Goal: Information Seeking & Learning: Check status

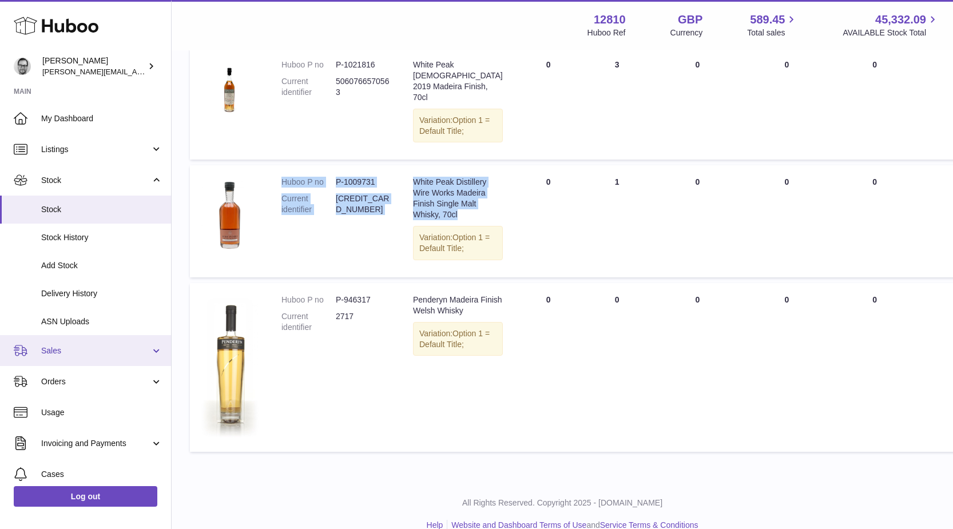
click at [60, 346] on span "Sales" at bounding box center [95, 351] width 109 height 11
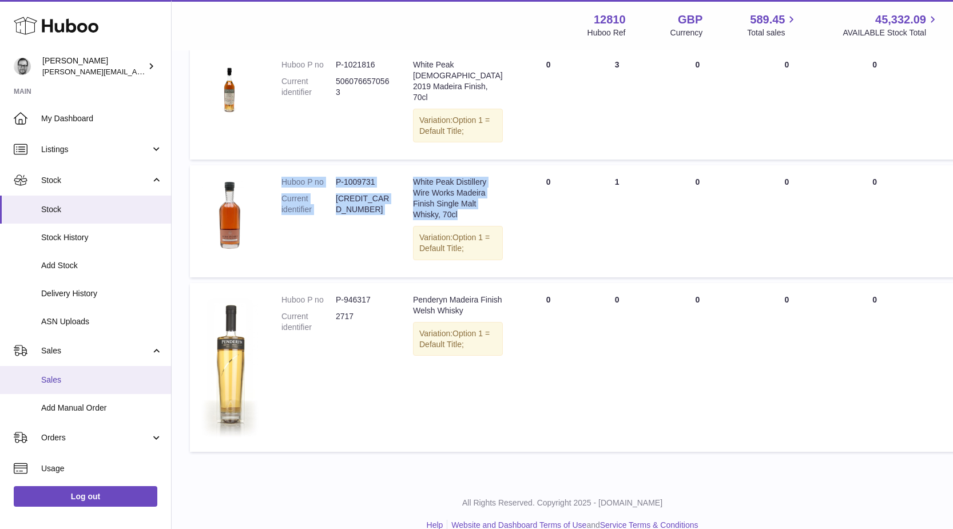
click at [66, 382] on span "Sales" at bounding box center [101, 380] width 121 height 11
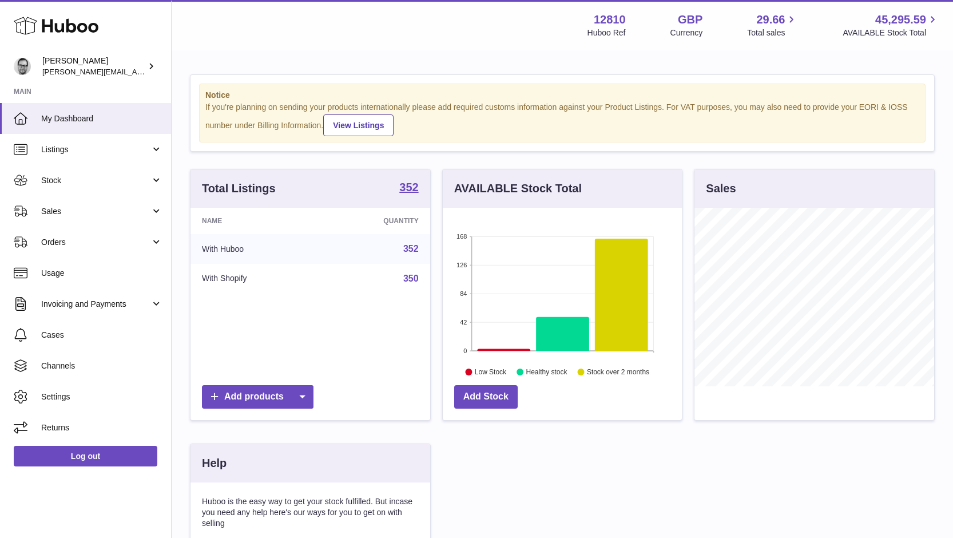
scroll to position [179, 239]
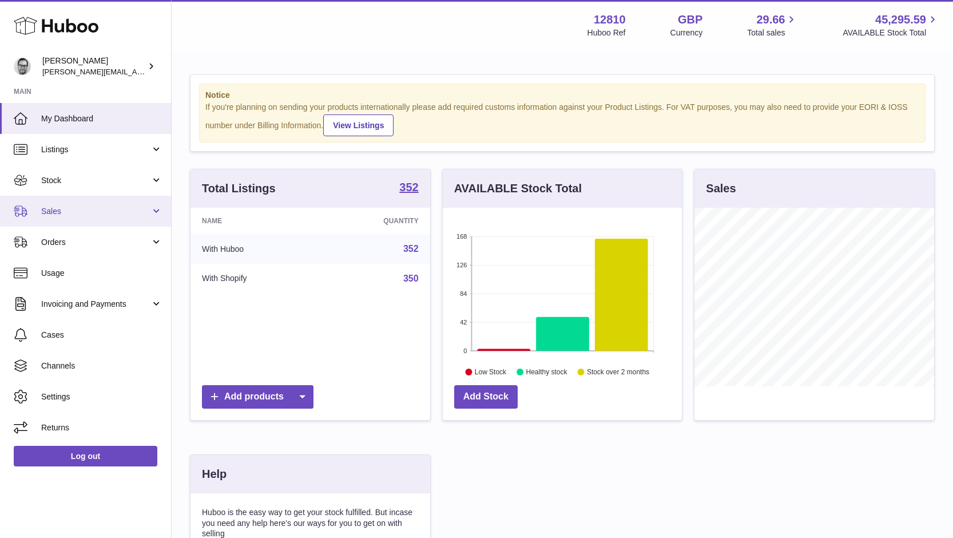
click at [55, 208] on span "Sales" at bounding box center [95, 211] width 109 height 11
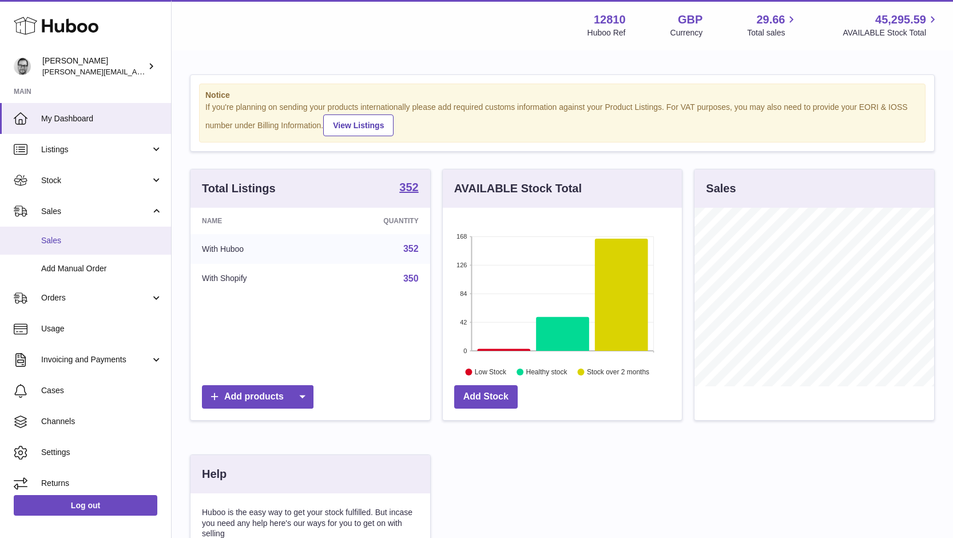
click at [82, 237] on span "Sales" at bounding box center [101, 240] width 121 height 11
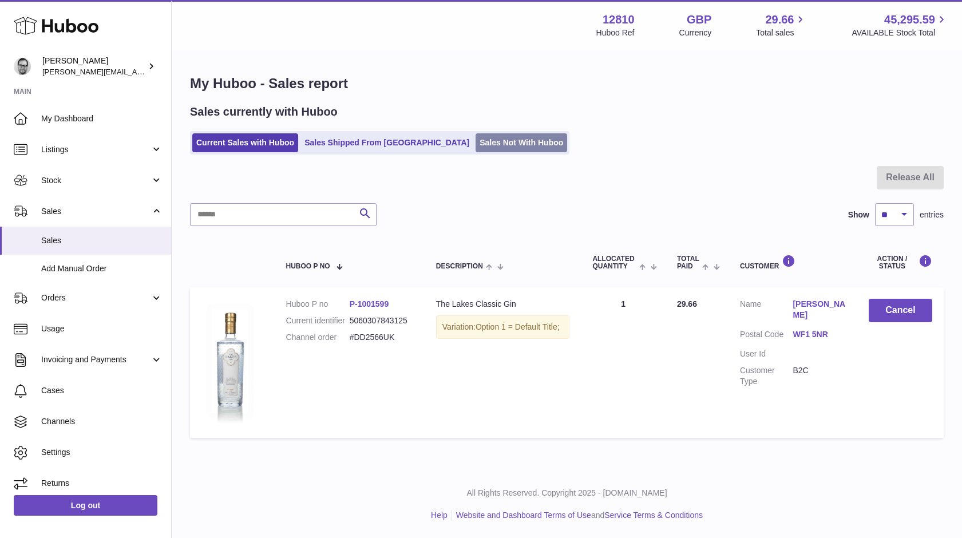
click at [477, 148] on link "Sales Not With Huboo" at bounding box center [522, 142] width 92 height 19
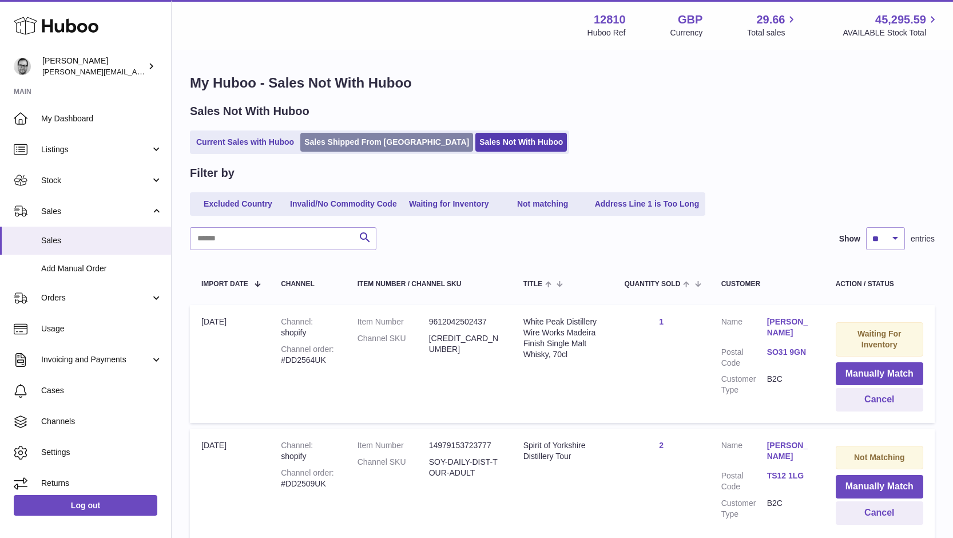
click at [361, 138] on link "Sales Shipped From [GEOGRAPHIC_DATA]" at bounding box center [386, 142] width 173 height 19
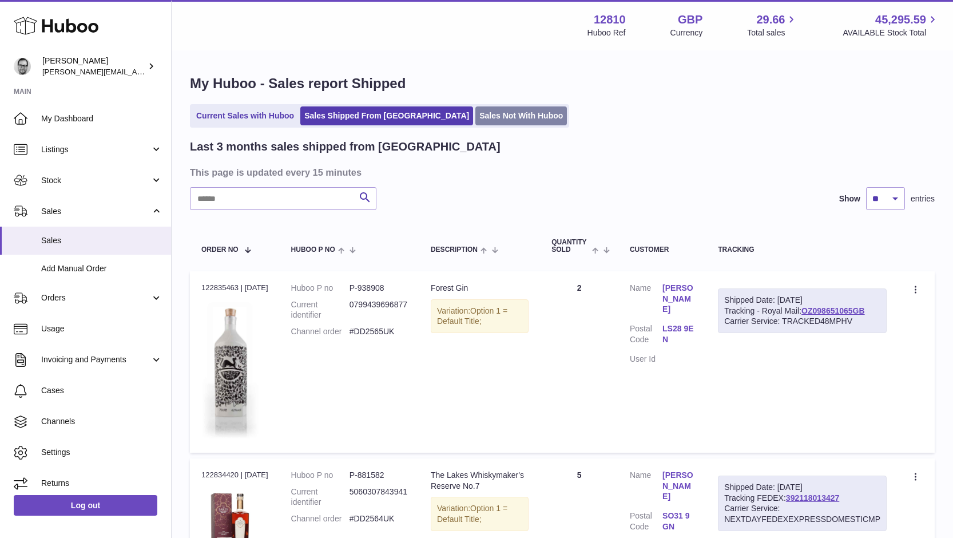
click at [476, 115] on link "Sales Not With Huboo" at bounding box center [522, 115] width 92 height 19
